Goal: Transaction & Acquisition: Purchase product/service

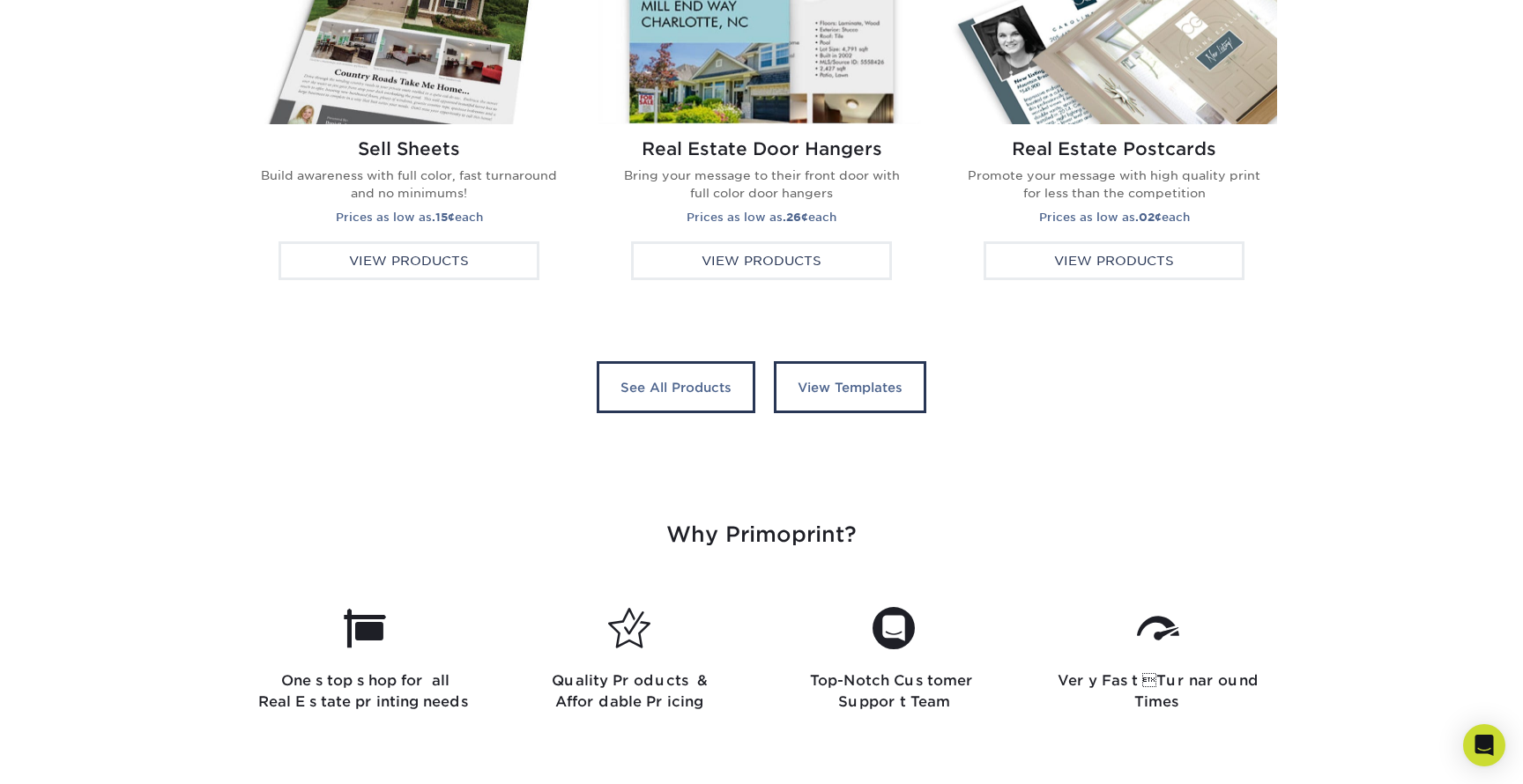
scroll to position [3441, 0]
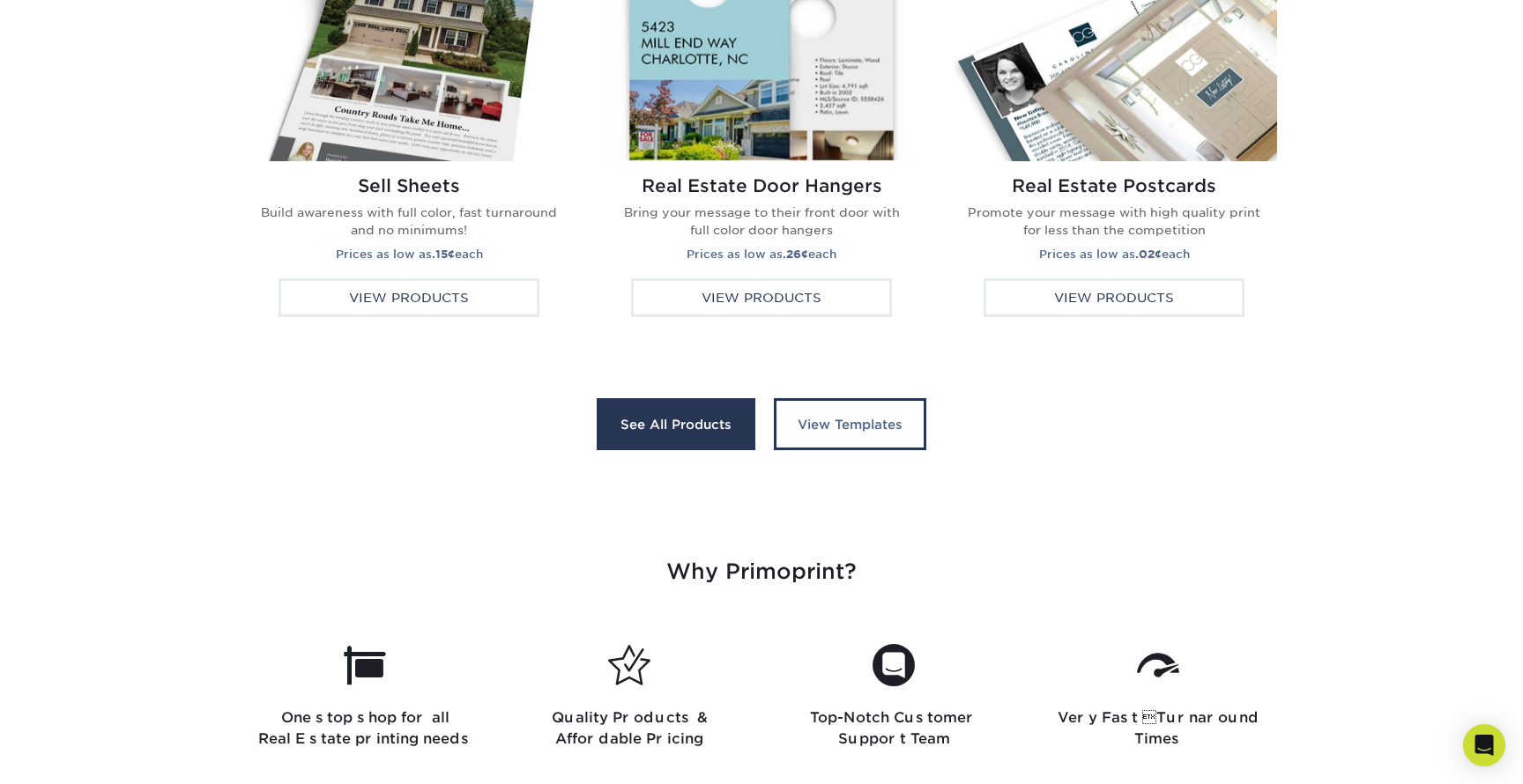
click at [710, 419] on link "See All Products" at bounding box center [676, 424] width 159 height 53
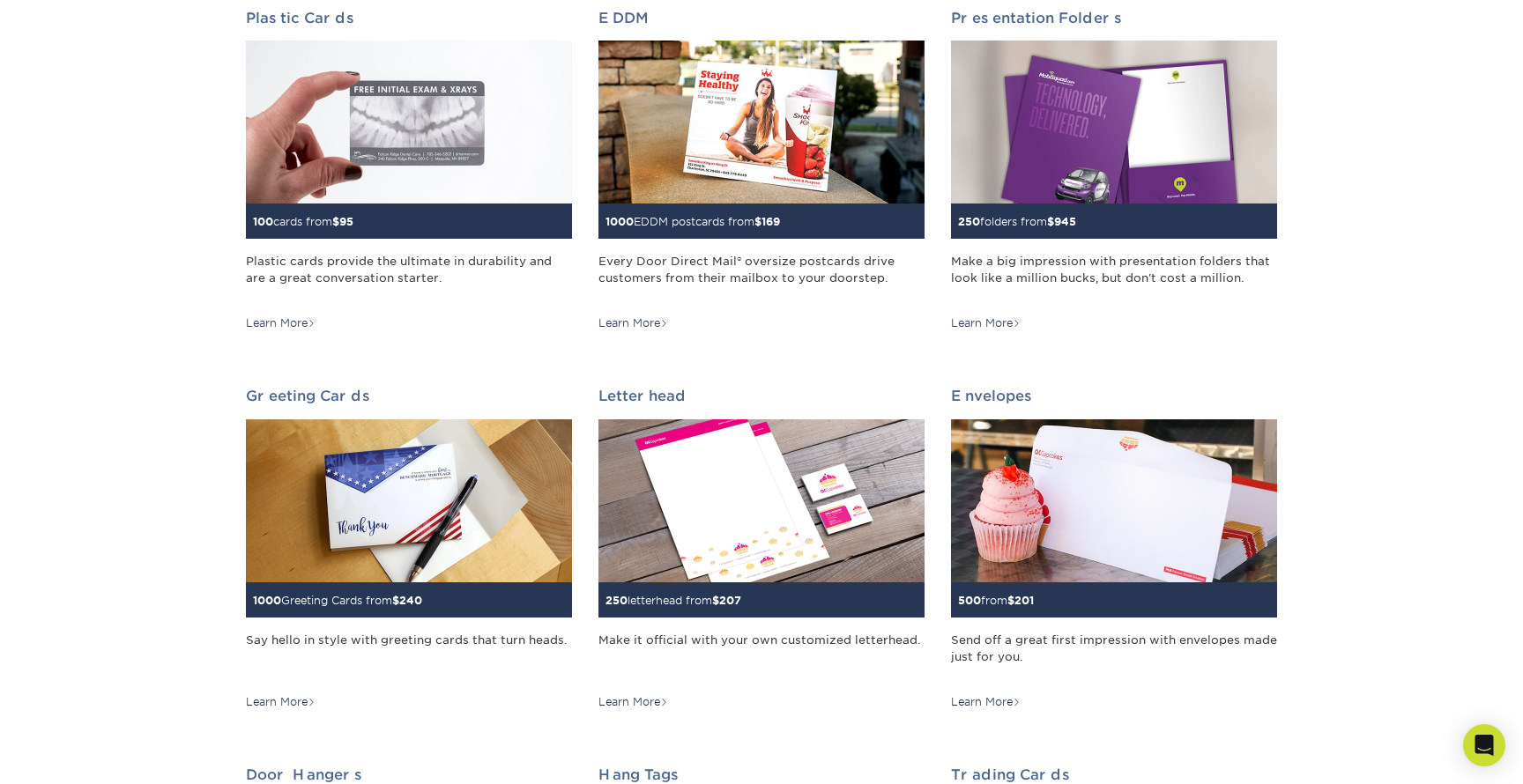
scroll to position [688, 0]
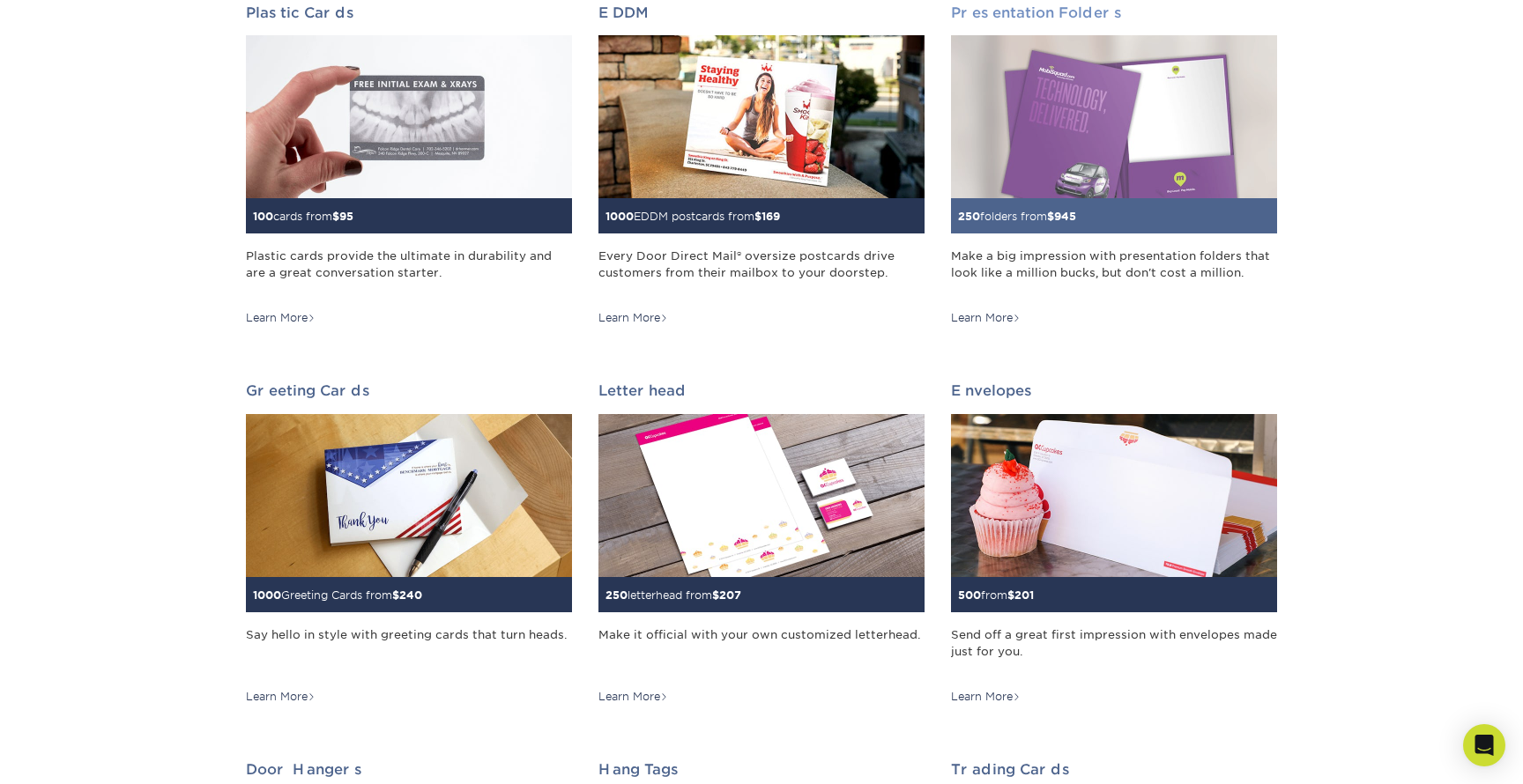
click at [1142, 114] on img at bounding box center [1114, 117] width 326 height 163
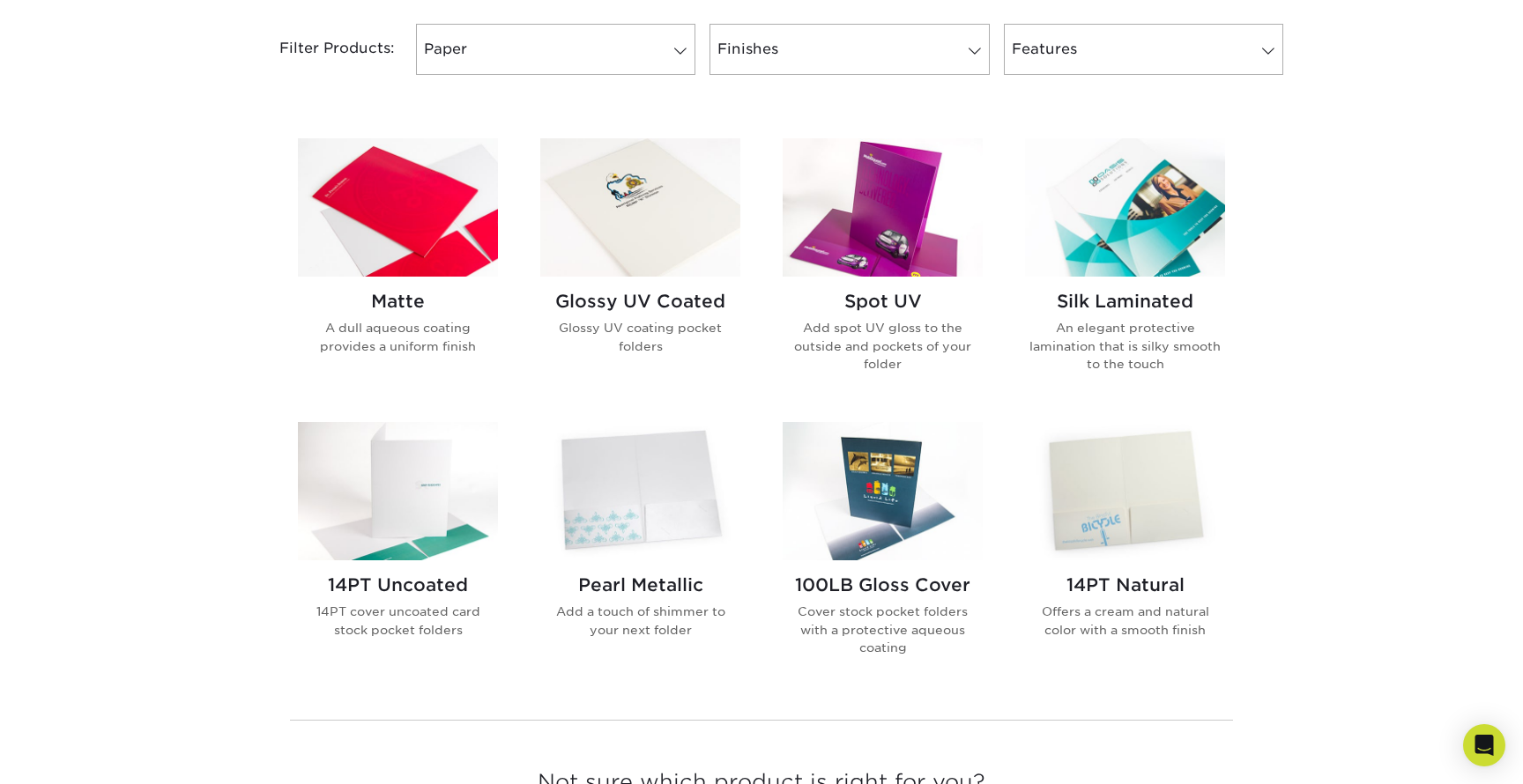
scroll to position [750, 0]
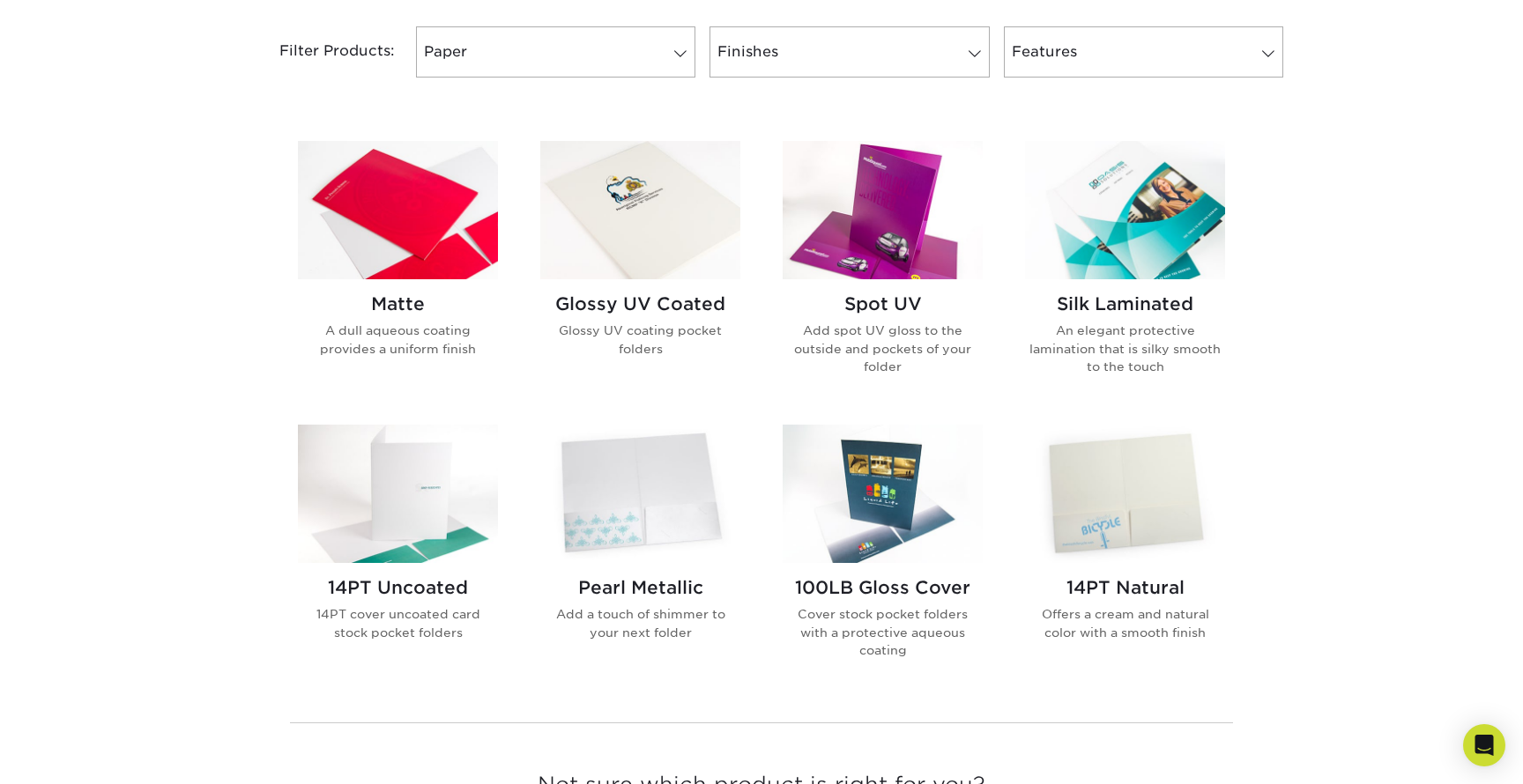
click at [633, 218] on img at bounding box center [640, 210] width 200 height 138
